Goal: Transaction & Acquisition: Subscribe to service/newsletter

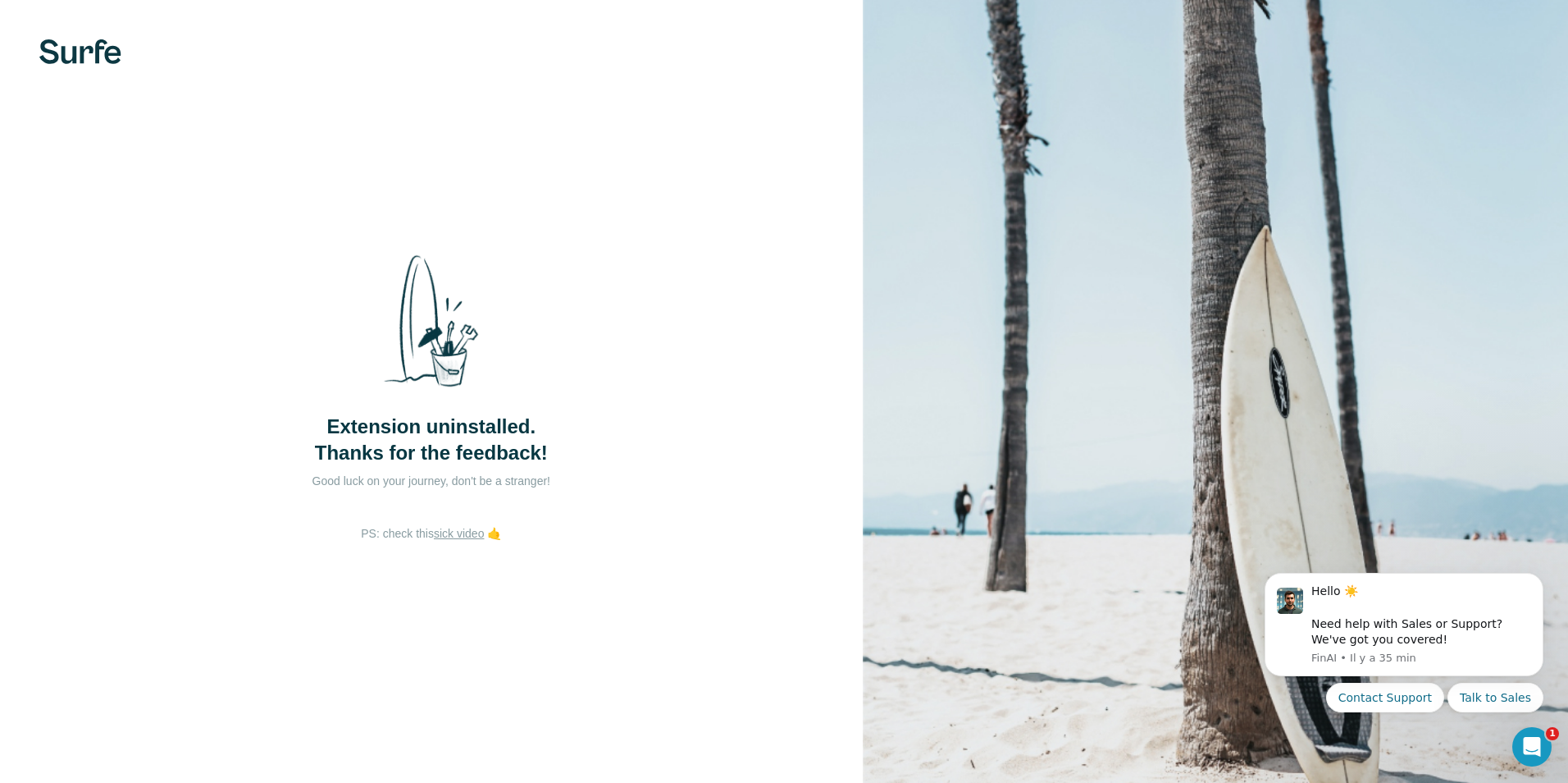
click at [72, 50] on img at bounding box center [80, 52] width 82 height 25
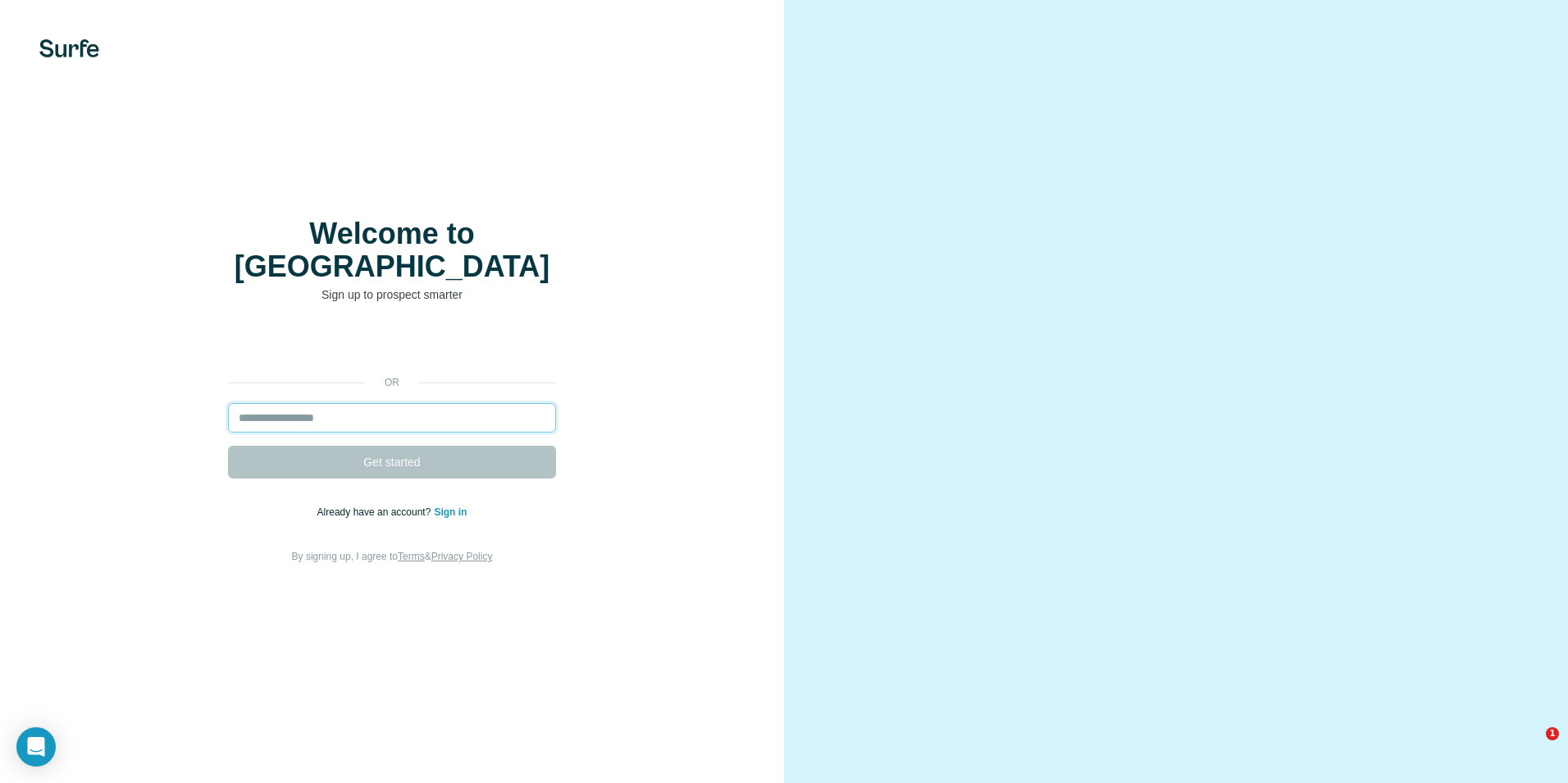
click at [307, 407] on input "email" at bounding box center [391, 417] width 328 height 29
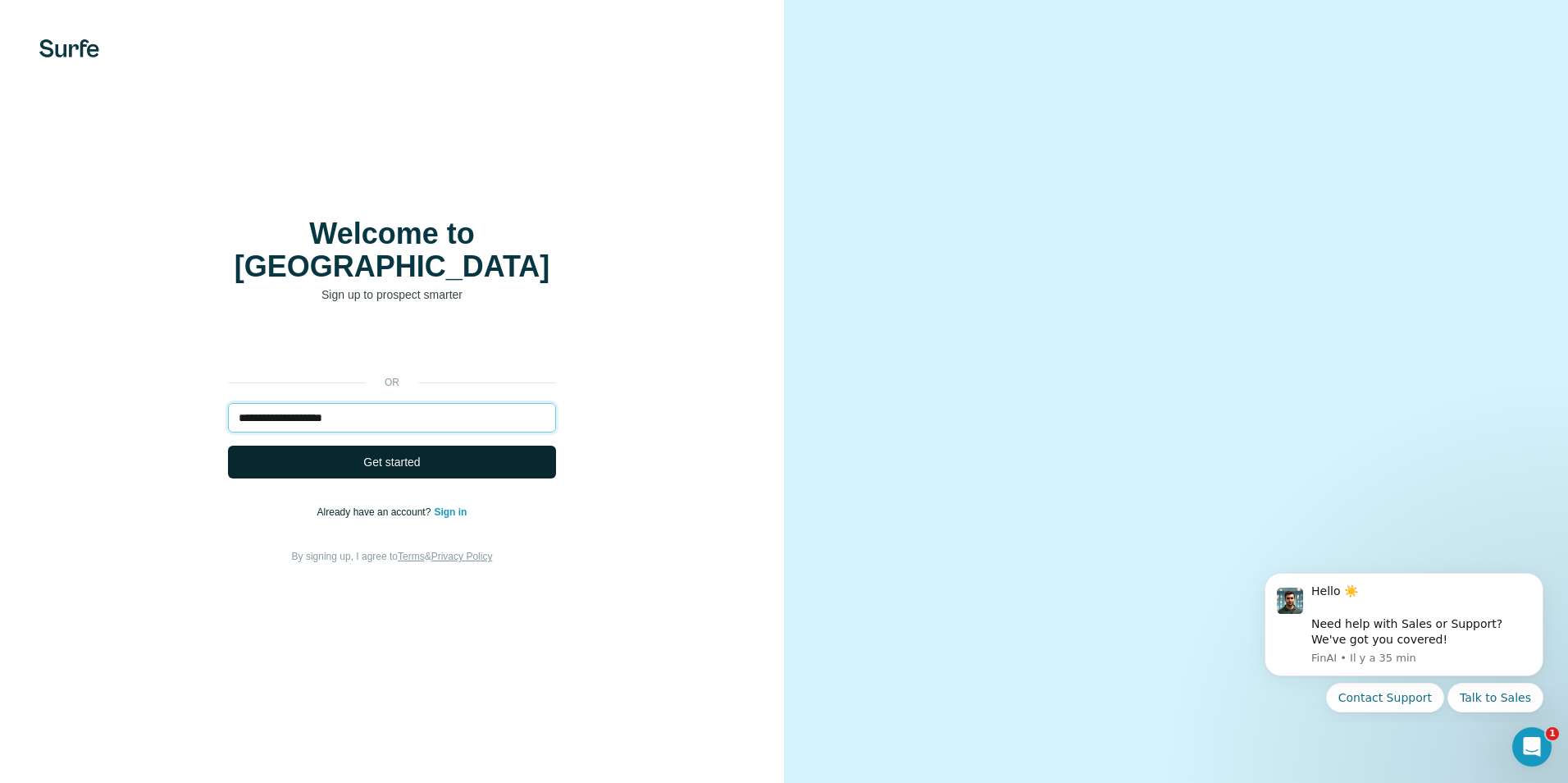
type input "**********"
click at [380, 454] on span "Get started" at bounding box center [391, 461] width 57 height 16
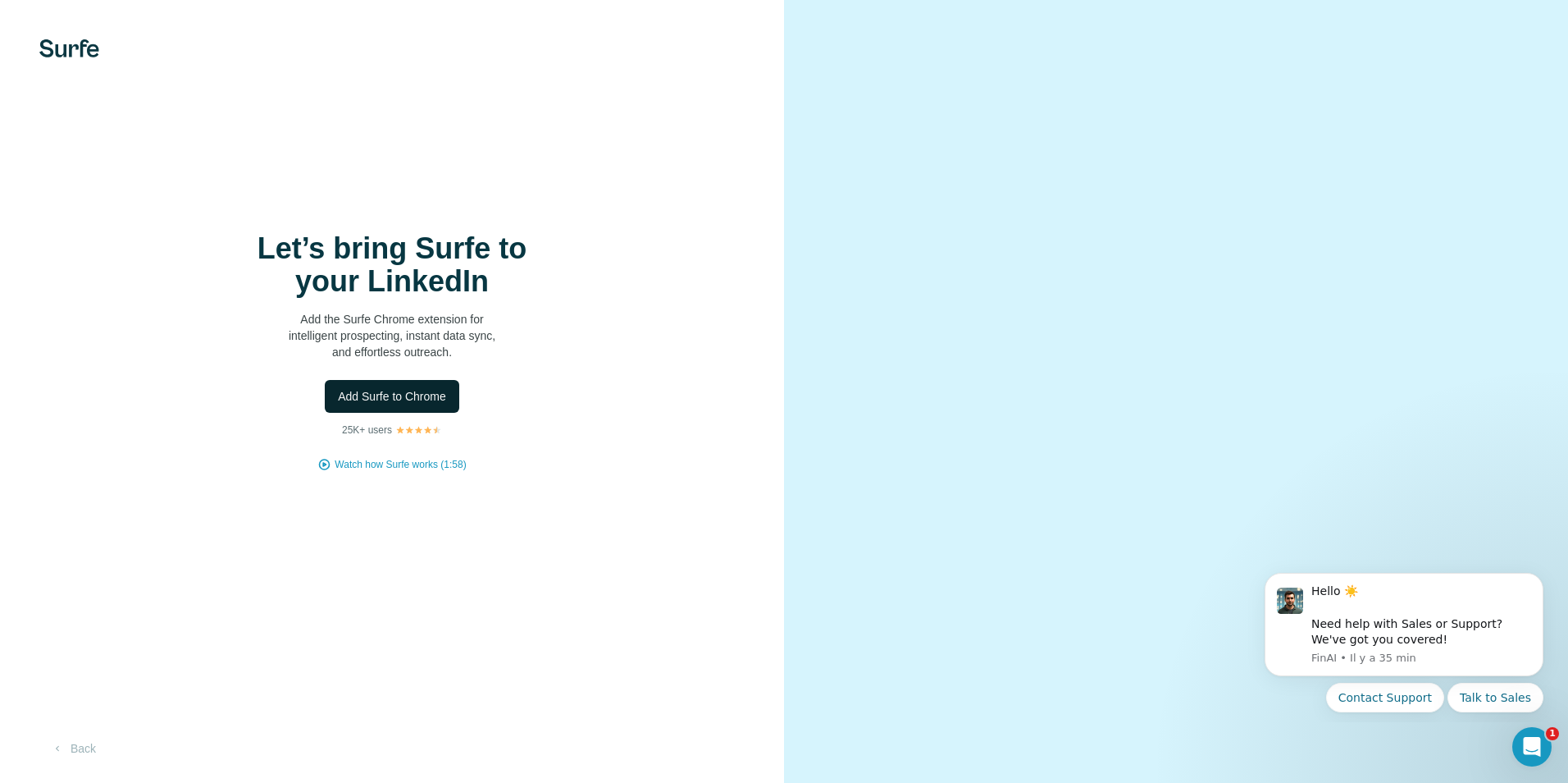
click at [376, 392] on span "Add Surfe to Chrome" at bounding box center [391, 395] width 109 height 16
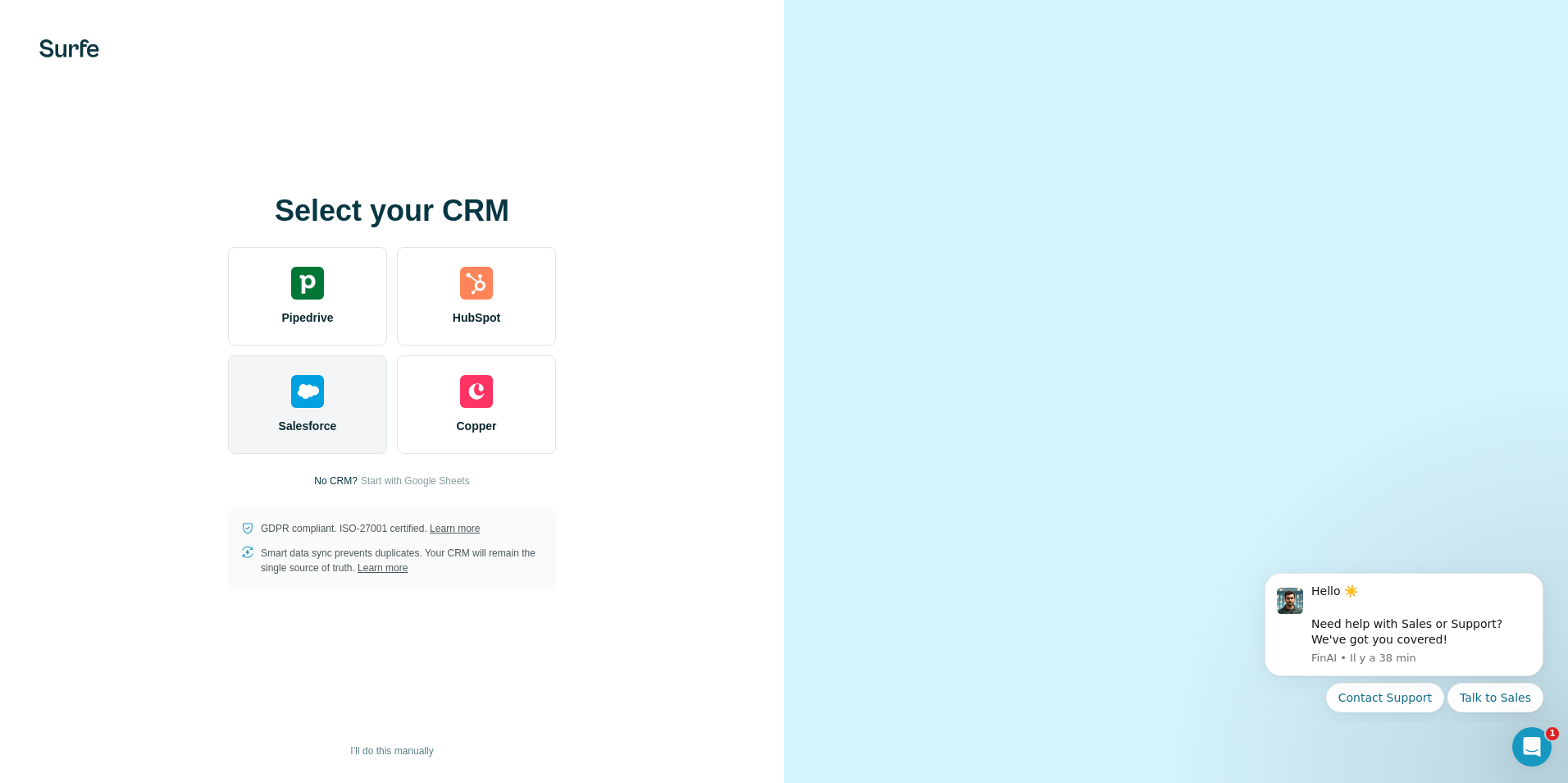
drag, startPoint x: 842, startPoint y: 370, endPoint x: 325, endPoint y: 393, distance: 517.5
click at [325, 393] on div "Salesforce" at bounding box center [307, 405] width 159 height 98
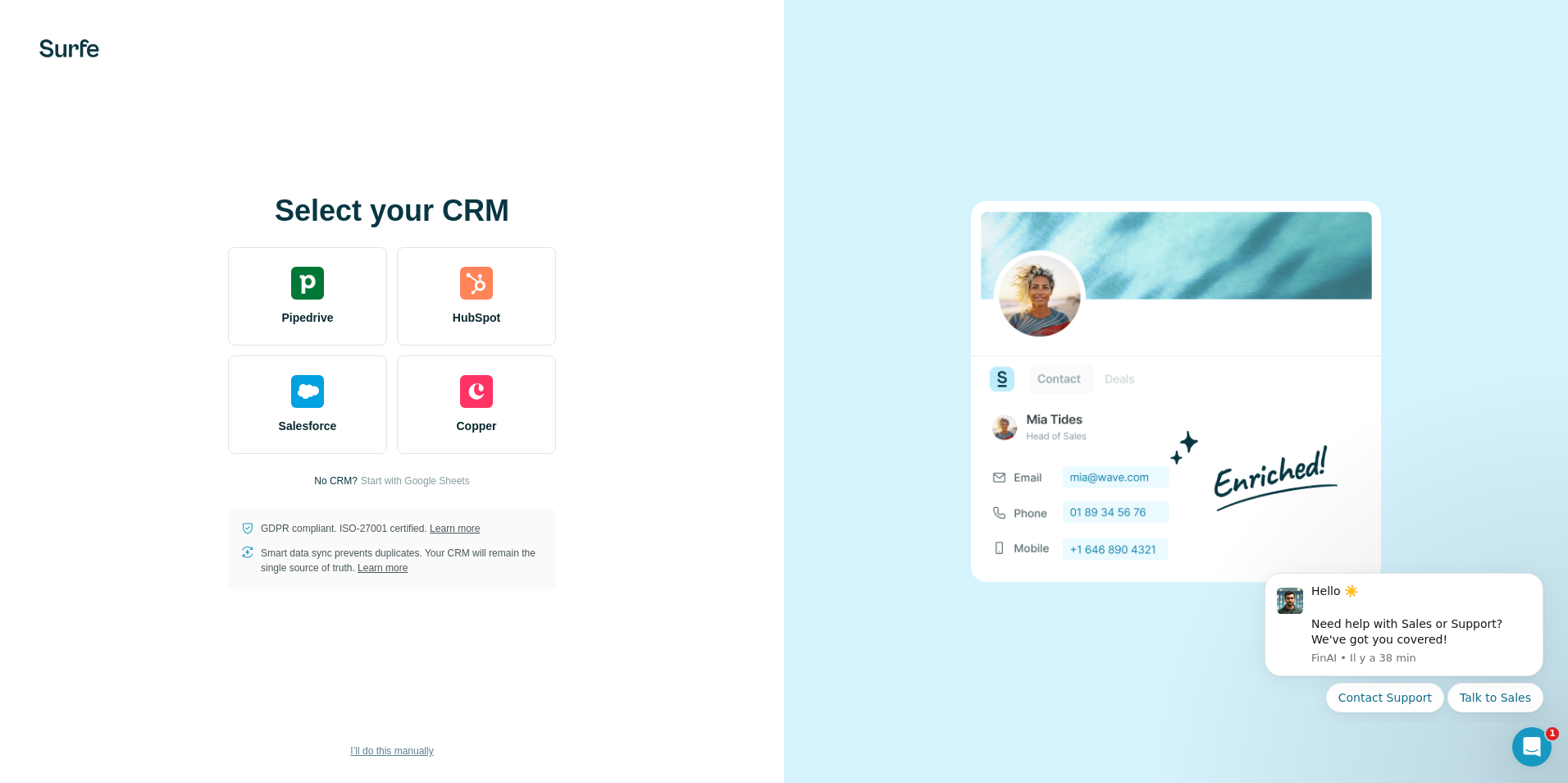
click at [389, 747] on span "I’ll do this manually" at bounding box center [391, 751] width 83 height 15
